Goal: Transaction & Acquisition: Purchase product/service

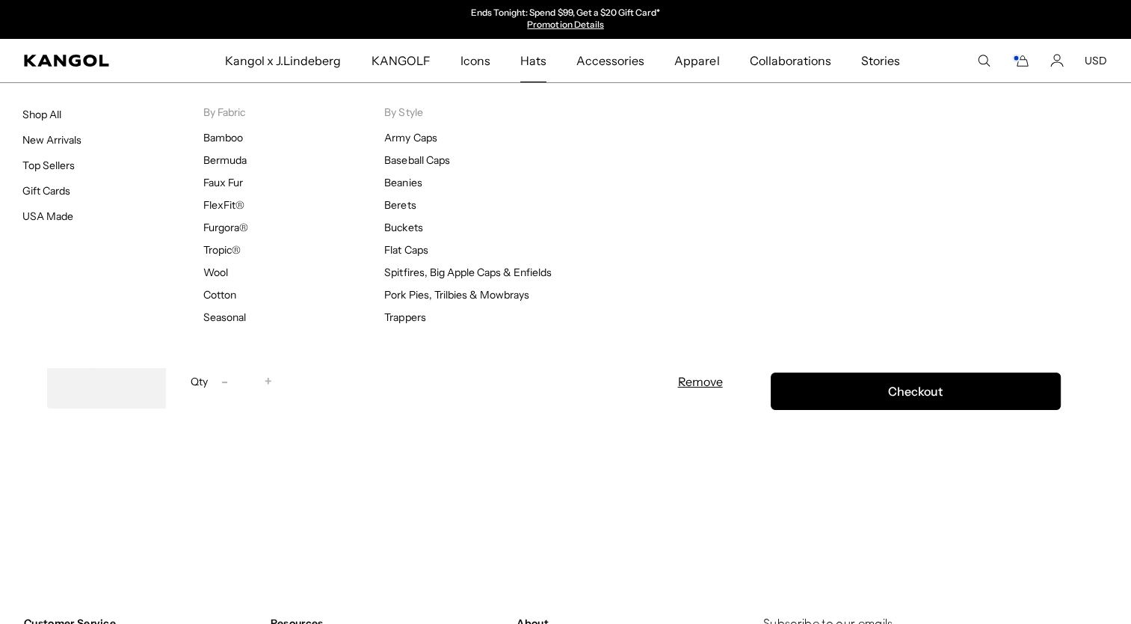
click at [539, 61] on span "Hats" at bounding box center [533, 60] width 26 height 43
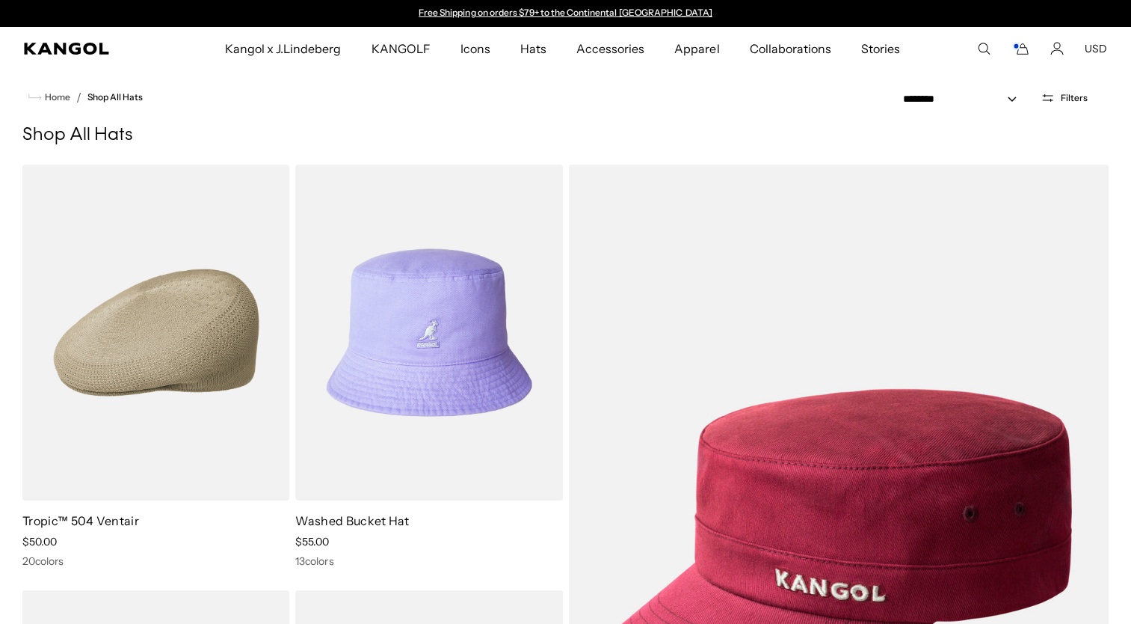
click at [1065, 99] on span "Filters" at bounding box center [1074, 98] width 27 height 10
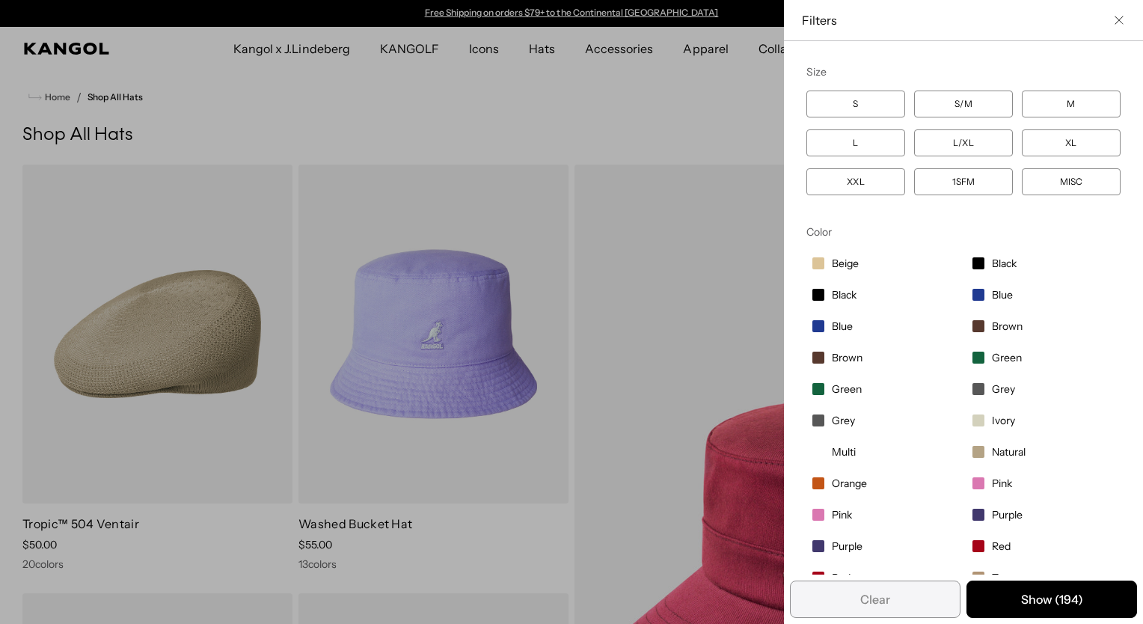
click at [960, 100] on label "S/M" at bounding box center [963, 103] width 99 height 27
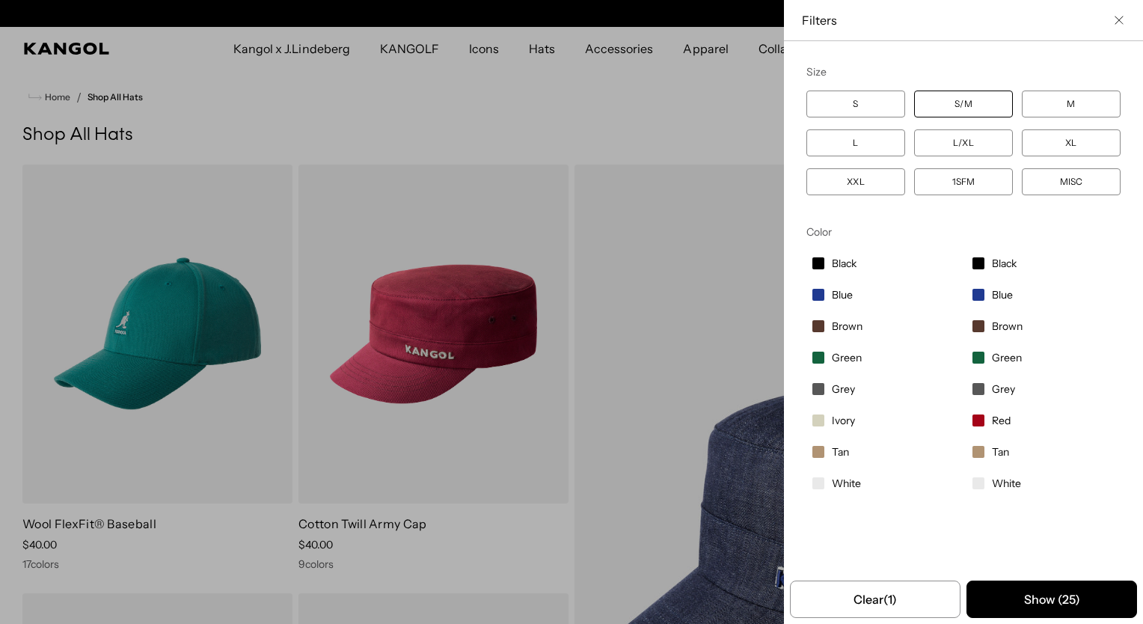
scroll to position [0, 308]
click at [1057, 100] on label "M" at bounding box center [1070, 103] width 99 height 27
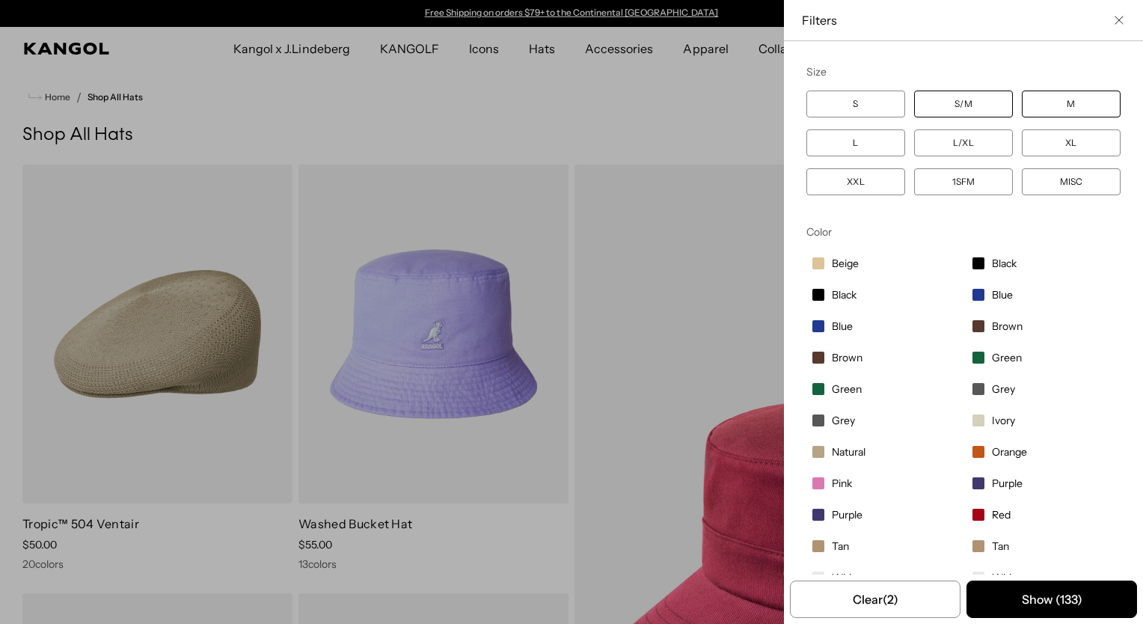
click at [812, 262] on span "Filter options" at bounding box center [818, 263] width 12 height 12
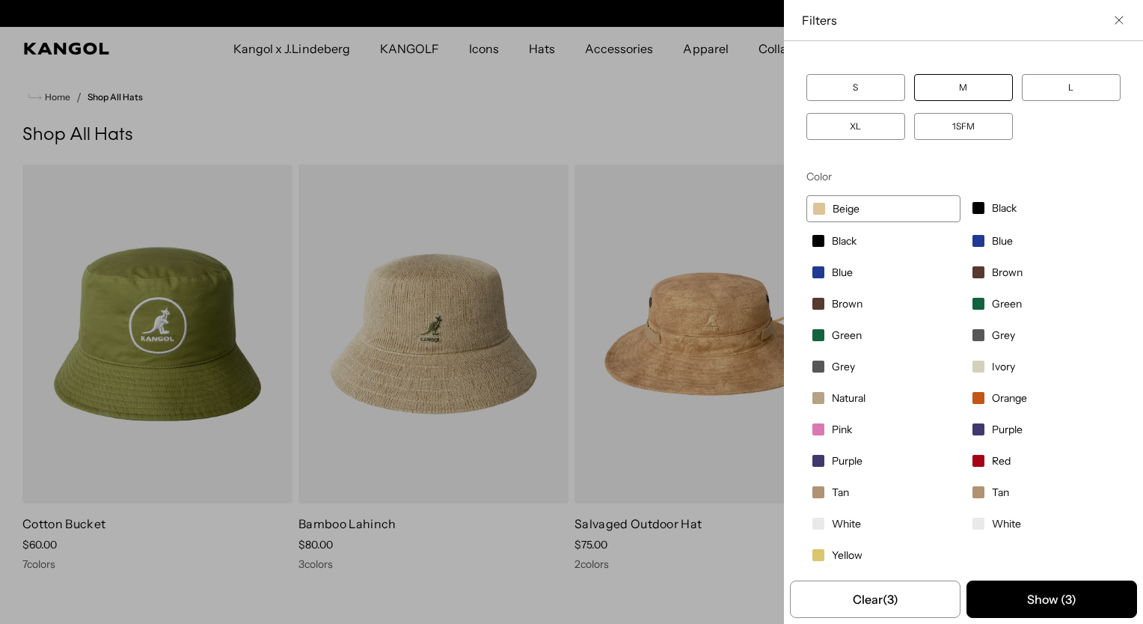
scroll to position [0, 308]
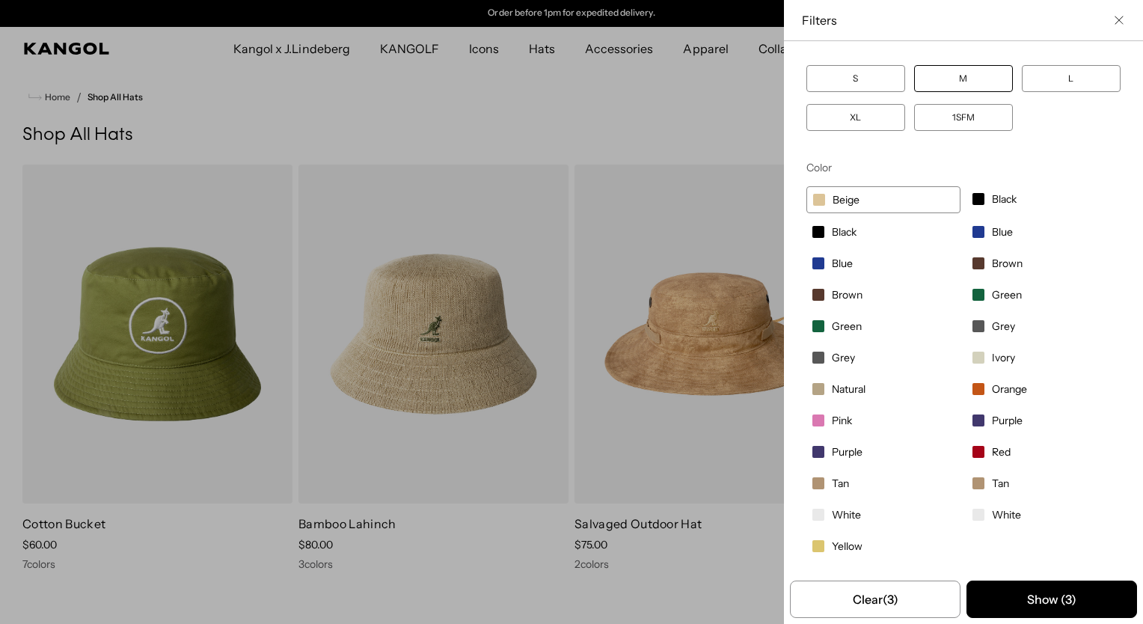
click at [972, 262] on span "Filter options" at bounding box center [978, 263] width 12 height 12
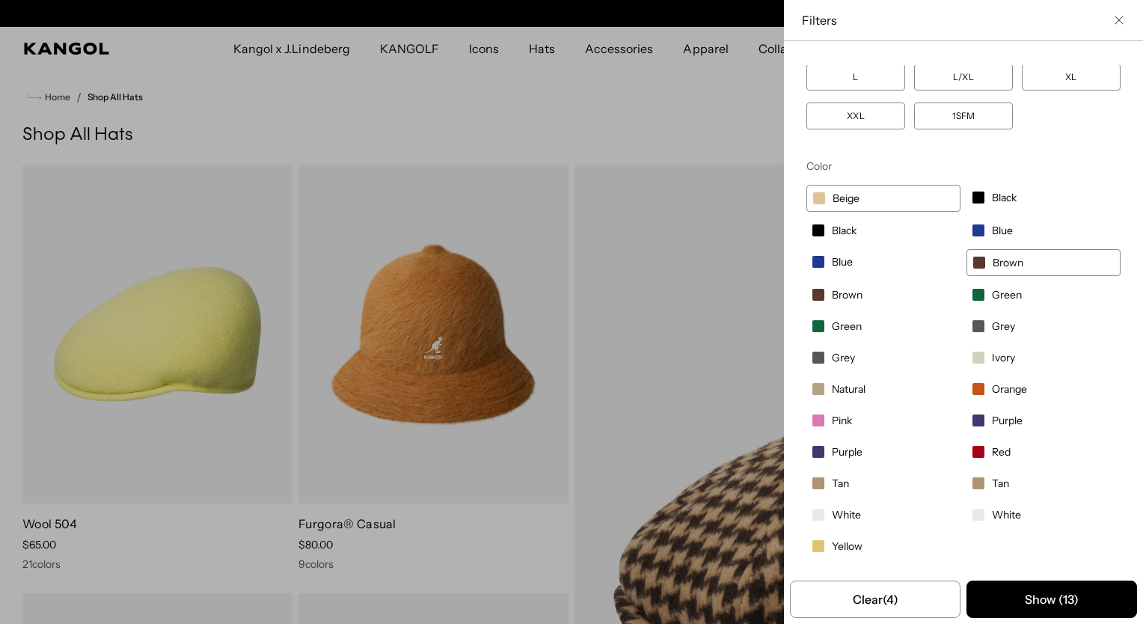
scroll to position [0, 308]
click at [812, 484] on span "Filter options" at bounding box center [818, 483] width 12 height 12
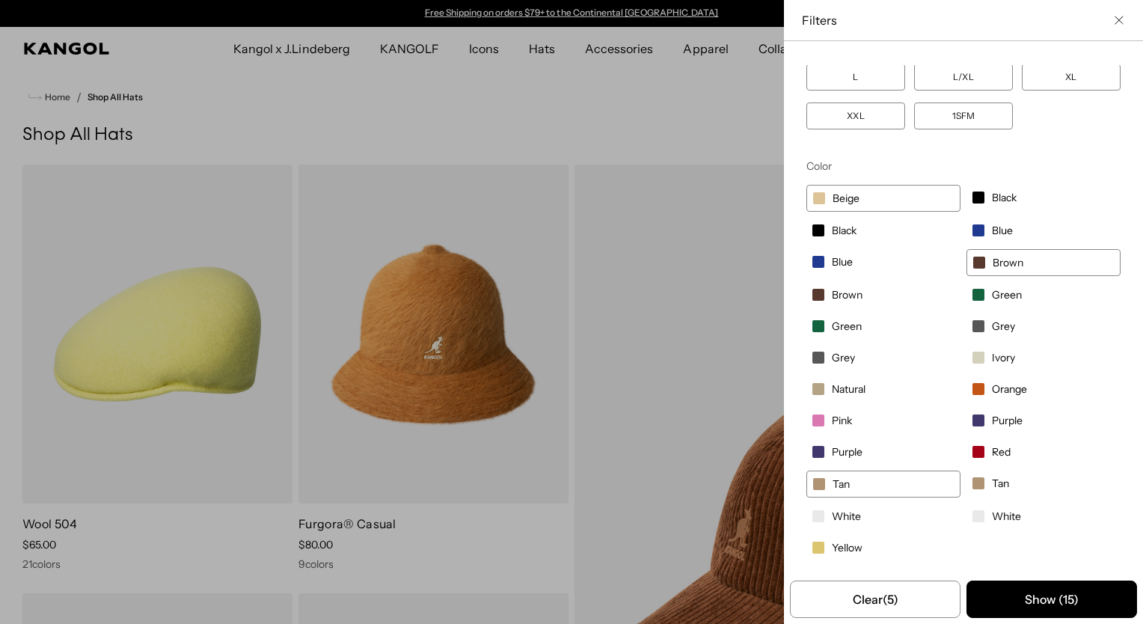
click at [972, 479] on span "Filter options" at bounding box center [978, 483] width 12 height 12
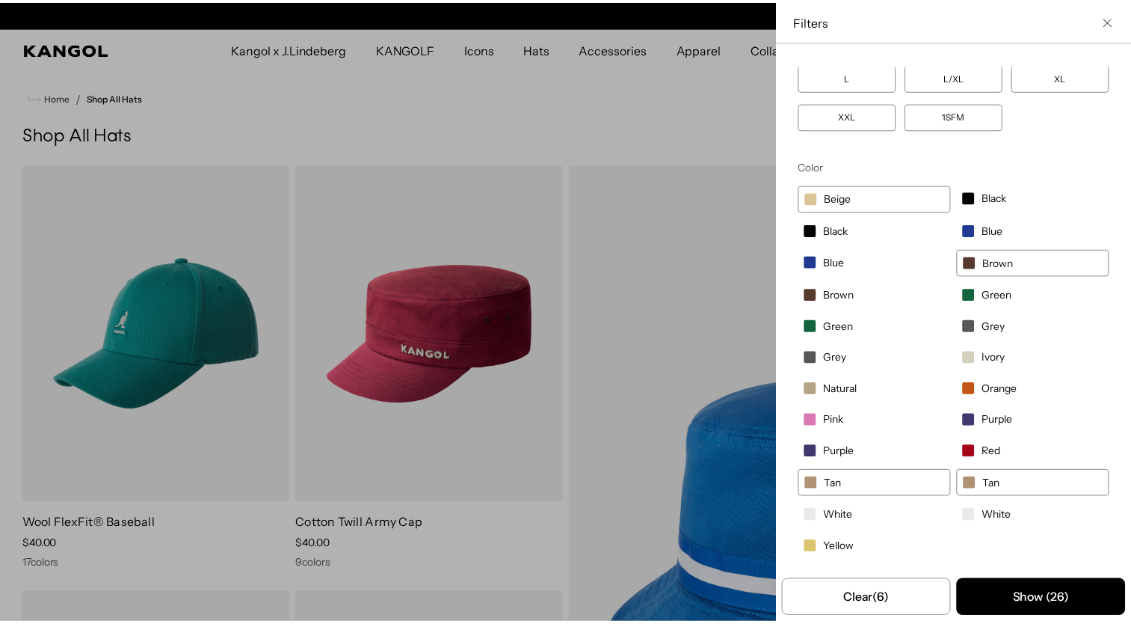
scroll to position [0, 308]
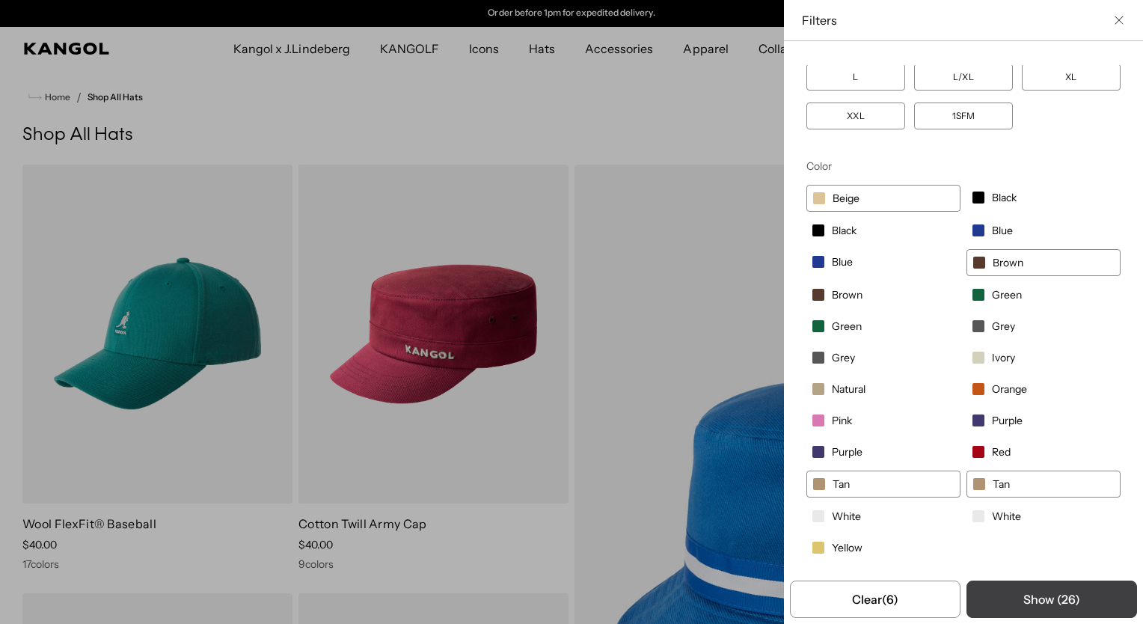
click at [1032, 600] on button "Show ( 26 )" at bounding box center [1051, 598] width 170 height 37
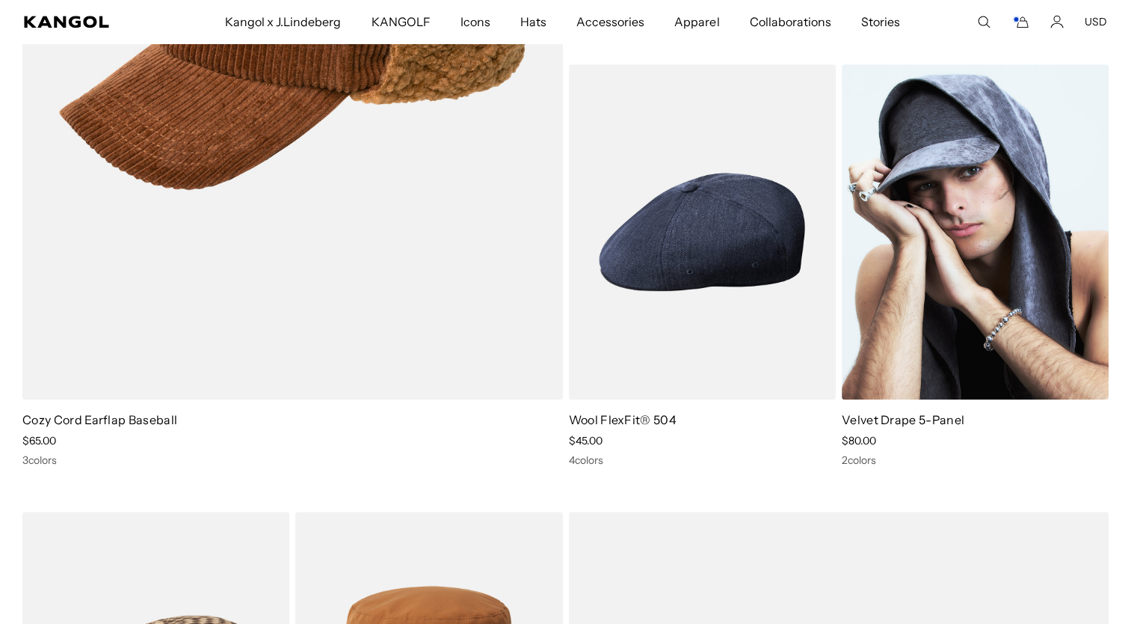
scroll to position [0, 0]
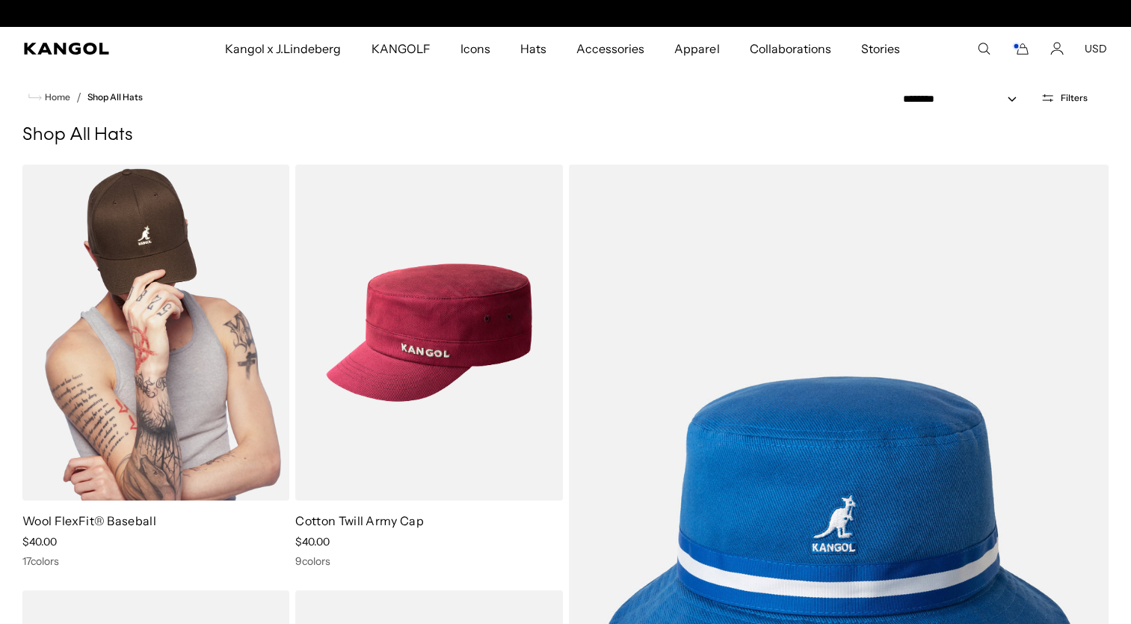
click at [221, 391] on img at bounding box center [155, 333] width 267 height 336
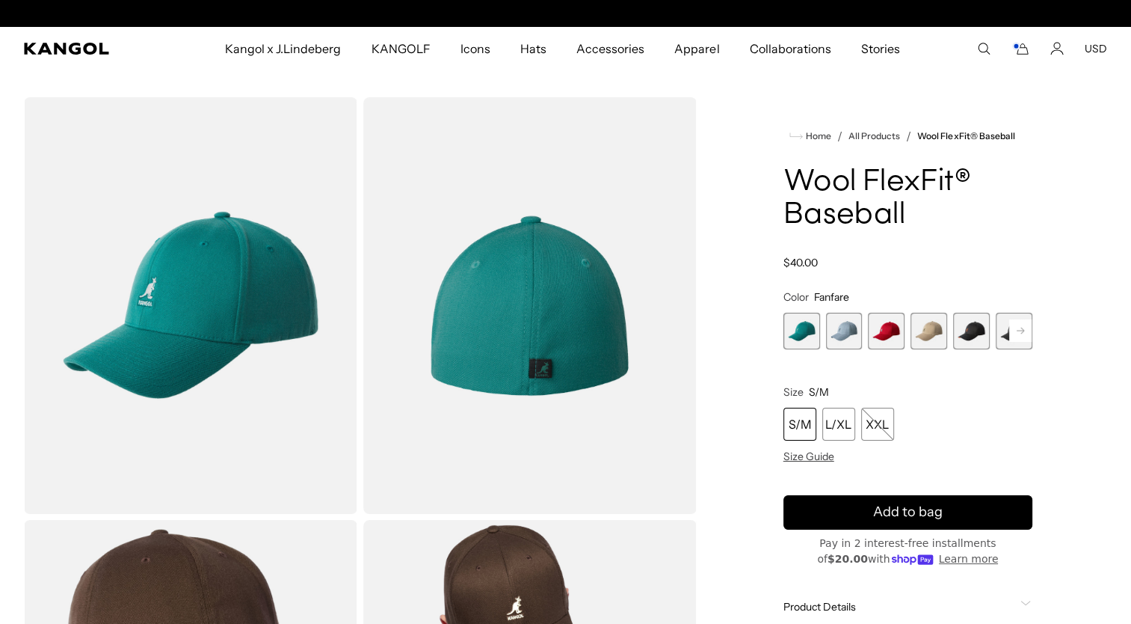
scroll to position [0, 308]
click at [801, 425] on div "S/M" at bounding box center [800, 424] width 33 height 33
click at [928, 328] on span "4 of 17" at bounding box center [929, 331] width 37 height 37
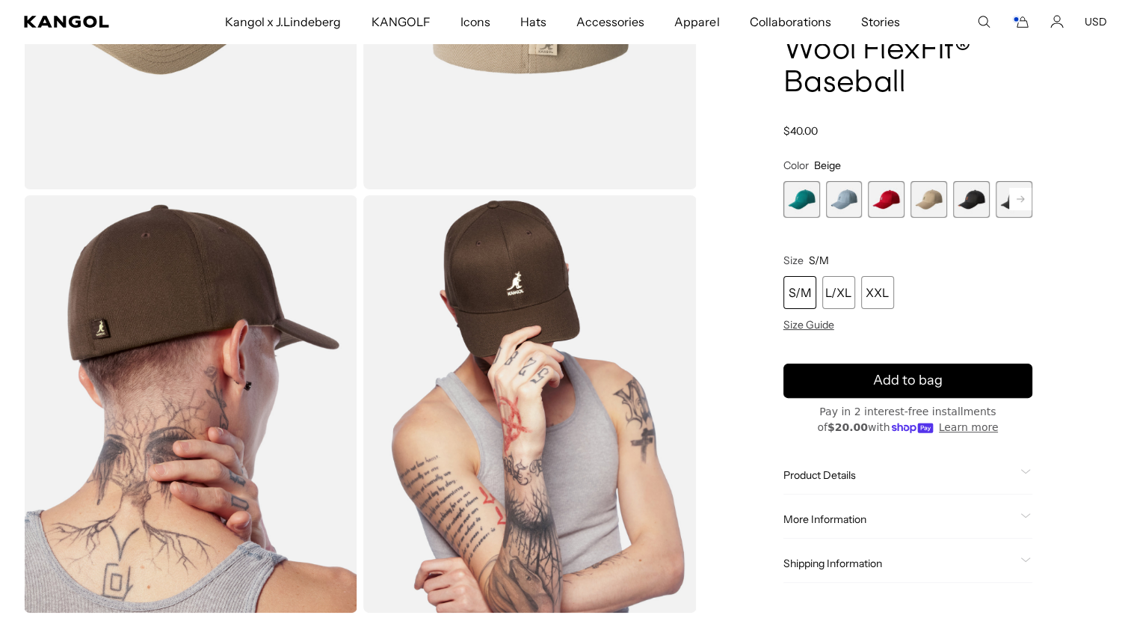
scroll to position [299, 0]
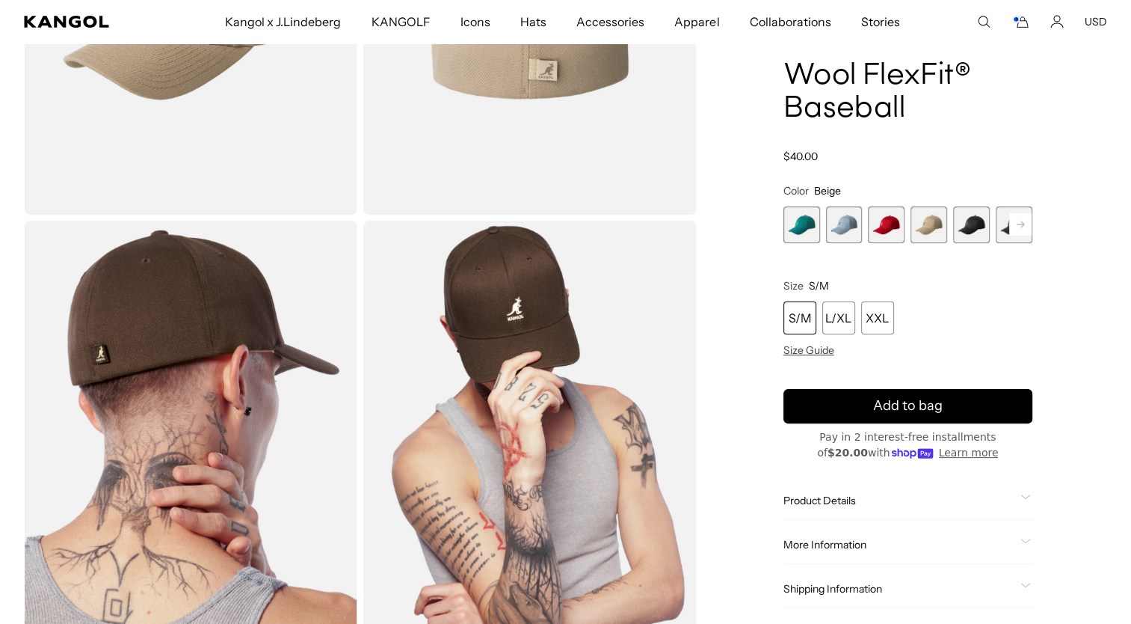
click at [1020, 220] on rect at bounding box center [1020, 224] width 22 height 22
click at [1021, 221] on rect at bounding box center [1020, 224] width 22 height 22
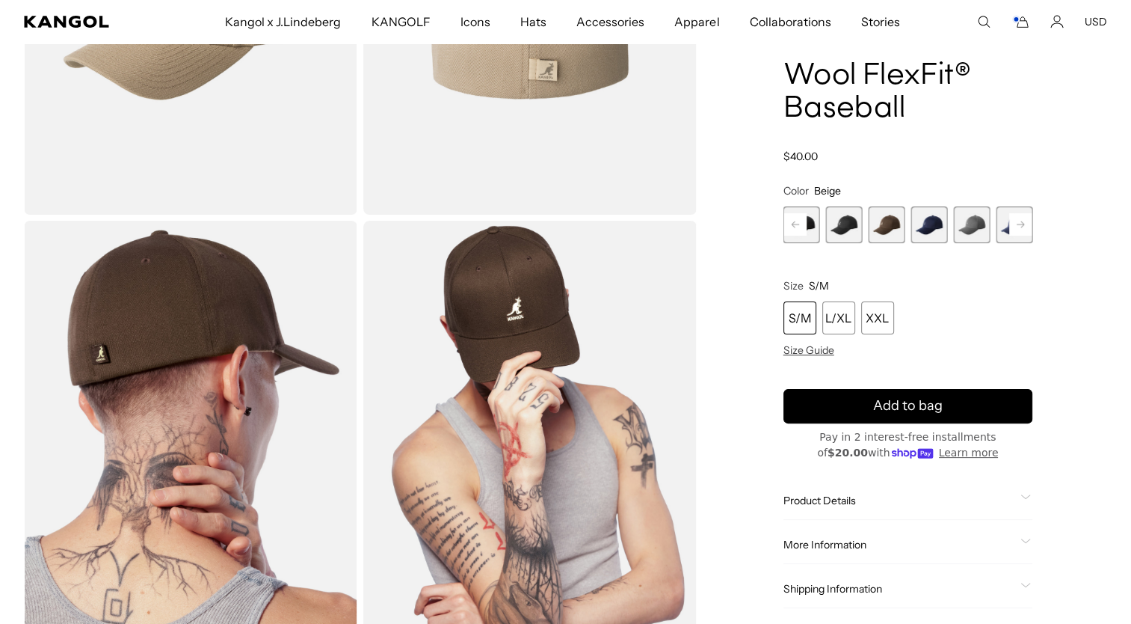
click at [1021, 221] on rect at bounding box center [1020, 224] width 22 height 22
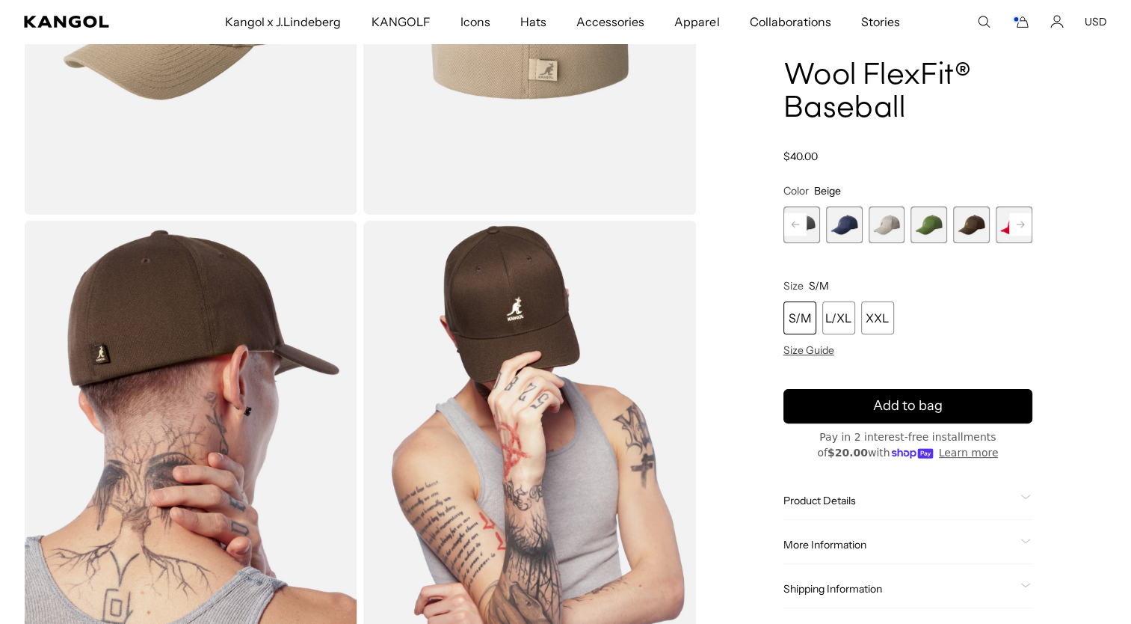
click at [1021, 221] on rect at bounding box center [1020, 224] width 22 height 22
click at [1021, 221] on div "Previous Next Fanfare Variant sold out or unavailable Heather Blue Variant sold…" at bounding box center [908, 224] width 249 height 37
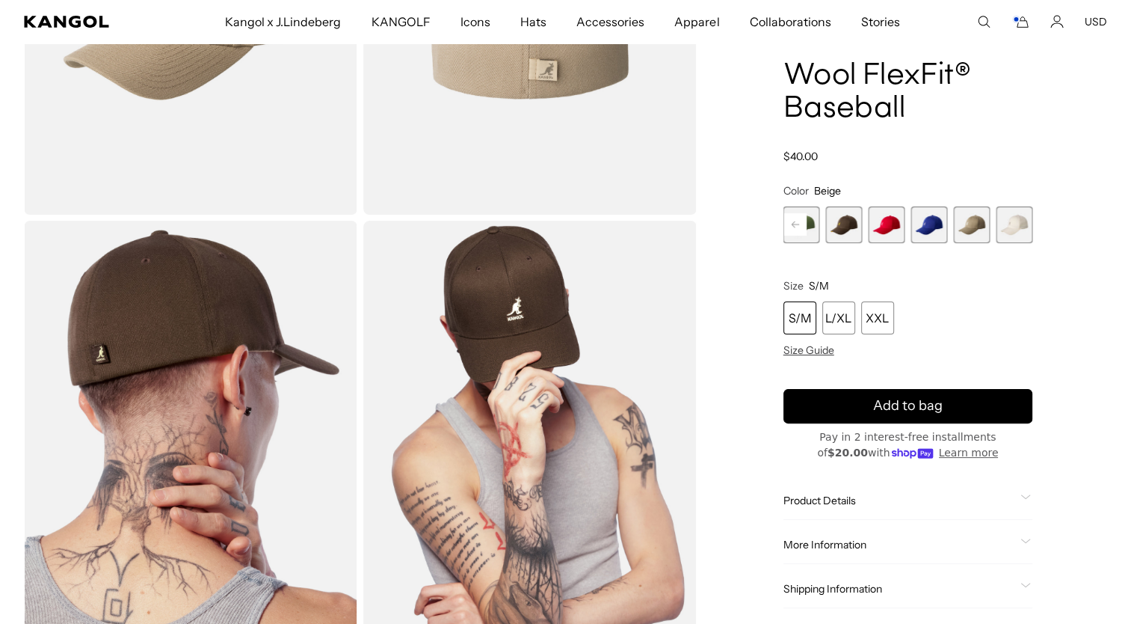
click at [976, 223] on span "16 of 17" at bounding box center [971, 224] width 37 height 37
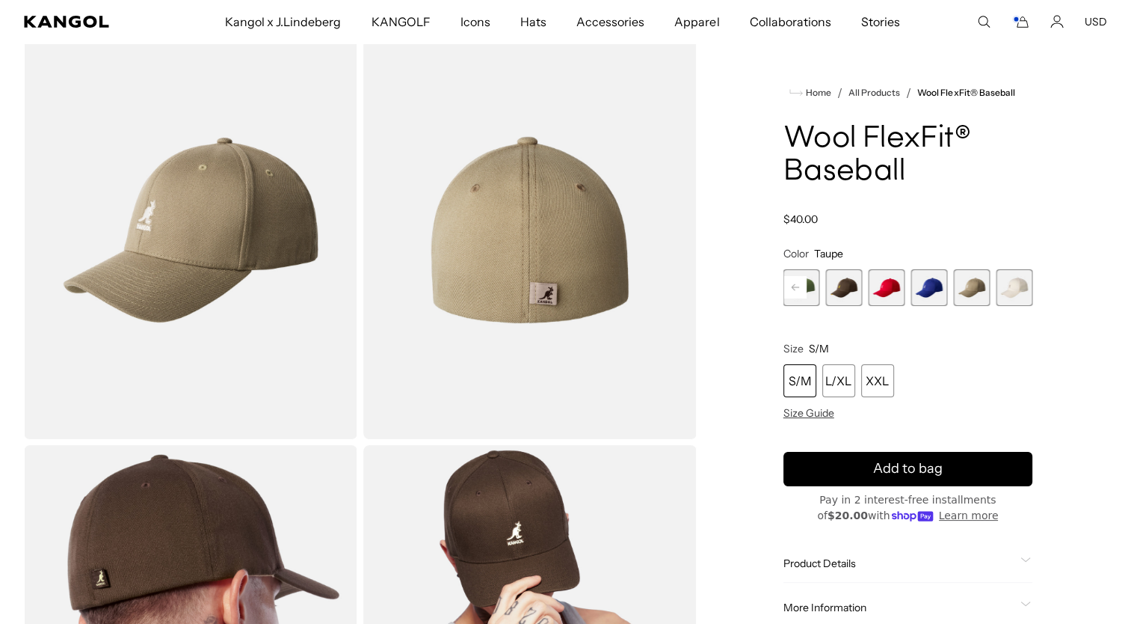
scroll to position [0, 308]
